Goal: Check status: Check status

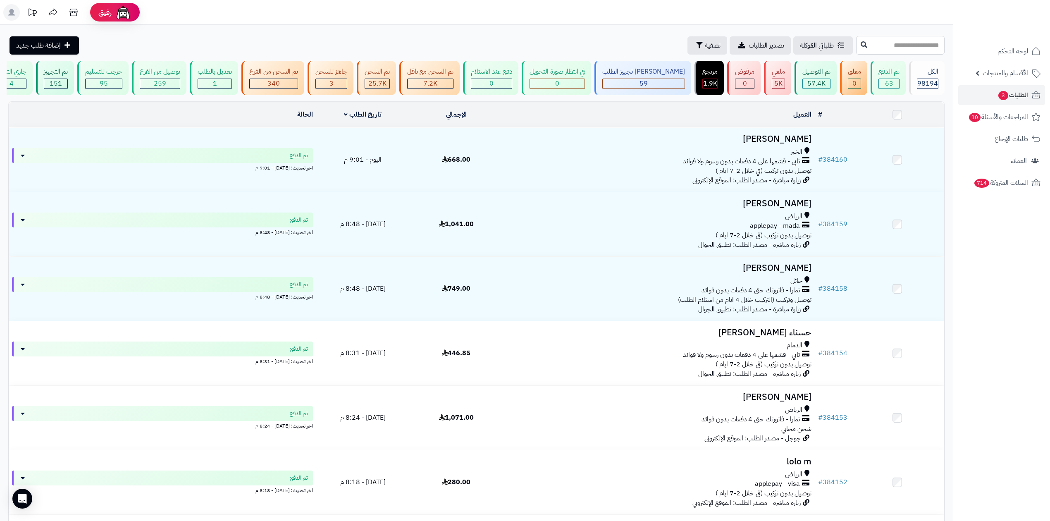
click at [912, 45] on input "text" at bounding box center [900, 45] width 88 height 19
click at [705, 47] on span "تصفية" at bounding box center [713, 45] width 16 height 10
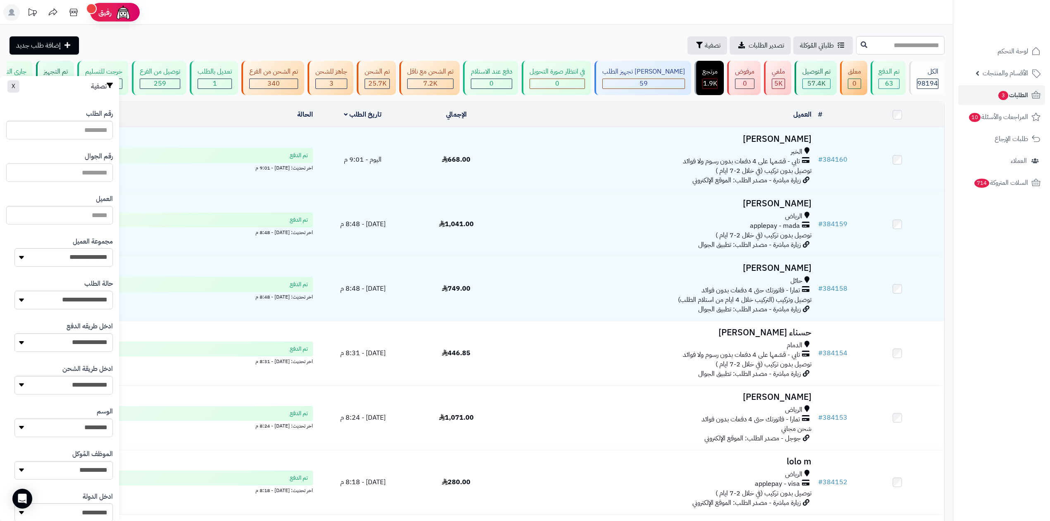
click at [64, 165] on input "text" at bounding box center [59, 172] width 107 height 19
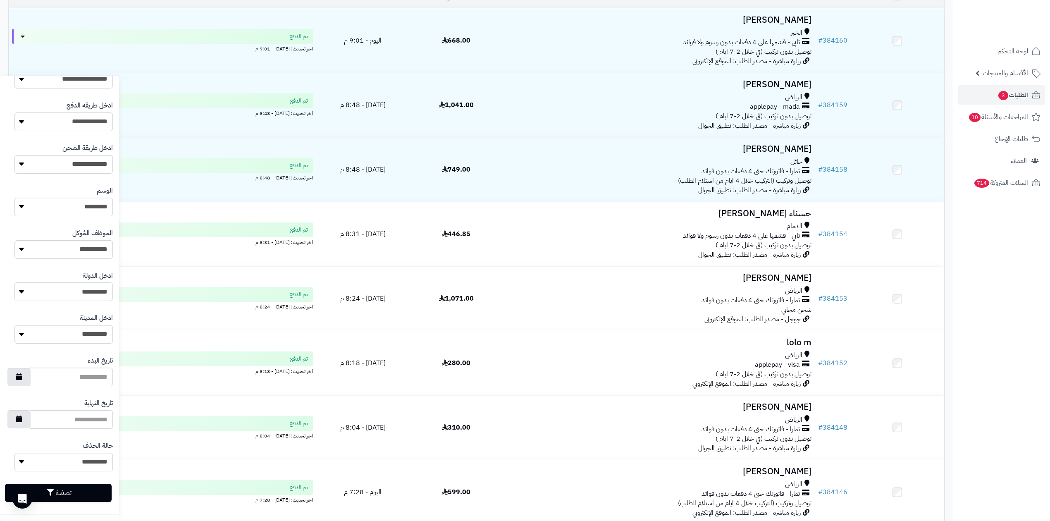
scroll to position [220, 0]
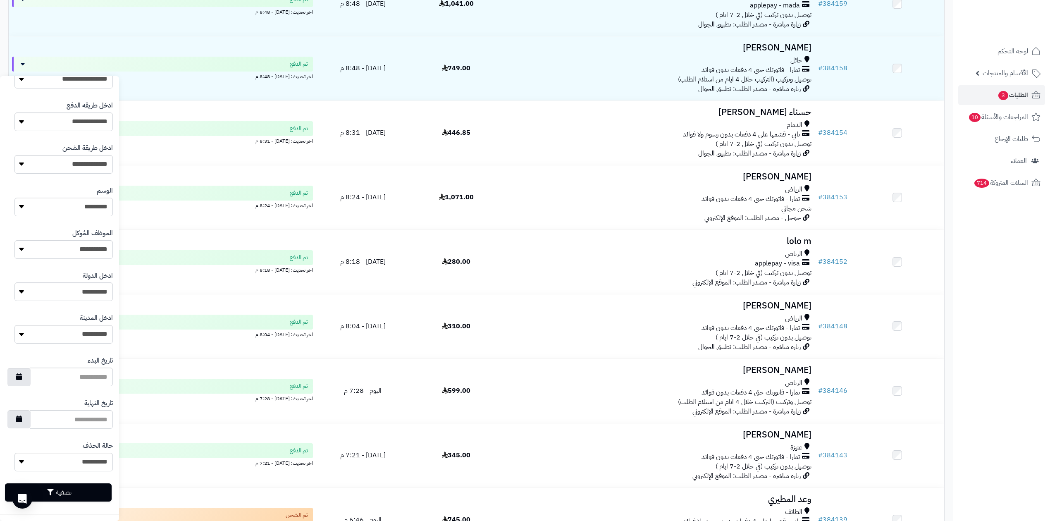
type input "*********"
click at [98, 498] on button "تصفية" at bounding box center [58, 492] width 107 height 18
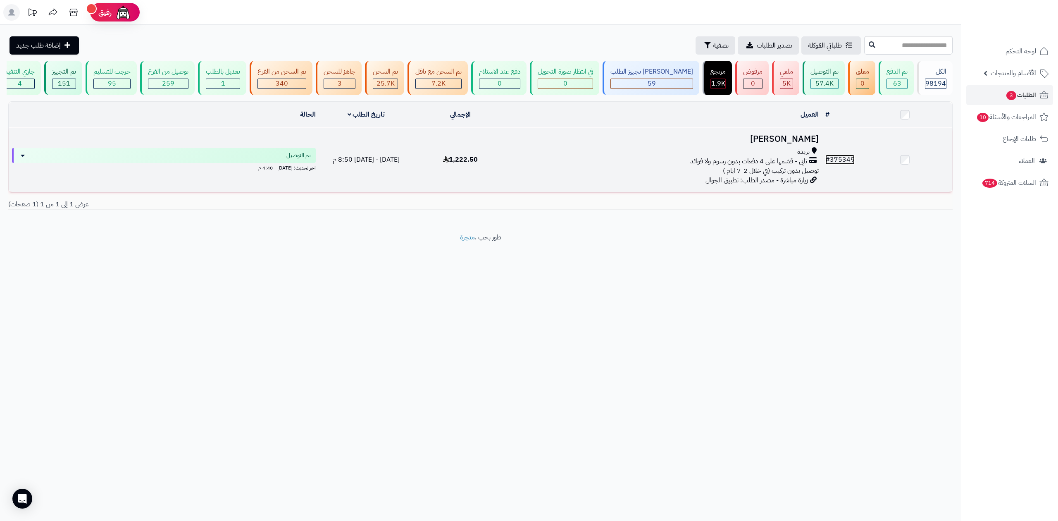
click at [839, 155] on link "# 375349" at bounding box center [839, 160] width 29 height 10
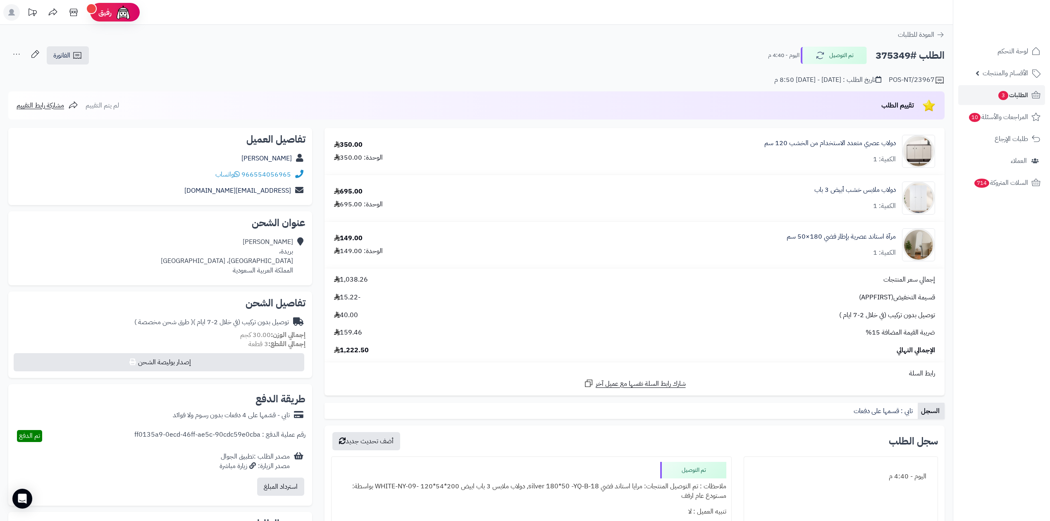
click at [880, 55] on h2 "الطلب #375349" at bounding box center [909, 55] width 69 height 17
copy h2 "375349"
